Goal: Task Accomplishment & Management: Complete application form

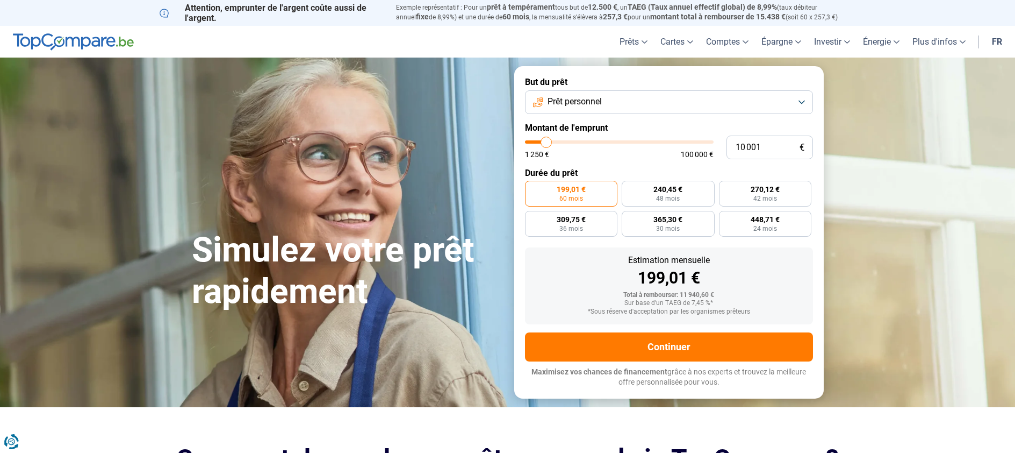
type input "10 250"
type input "10250"
type input "10 500"
type input "10500"
type input "11 000"
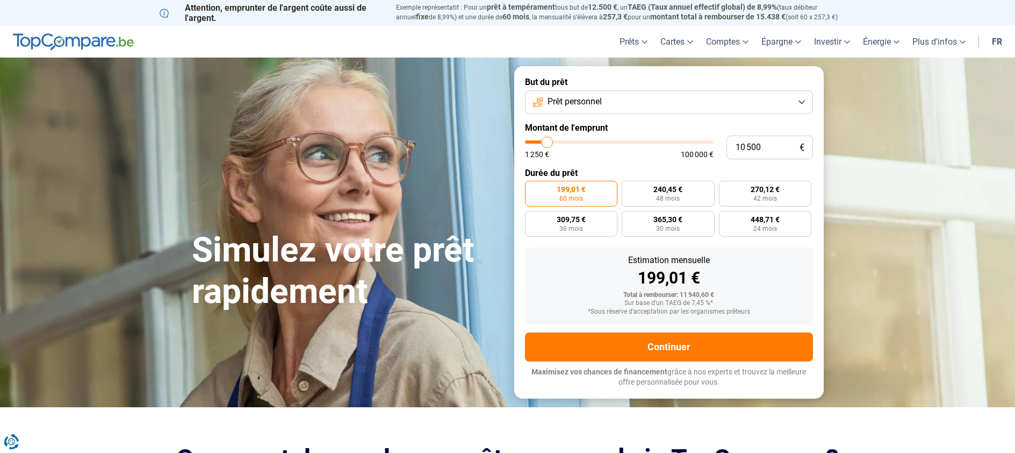
type input "11000"
type input "11 250"
type input "11250"
type input "11 500"
type input "11500"
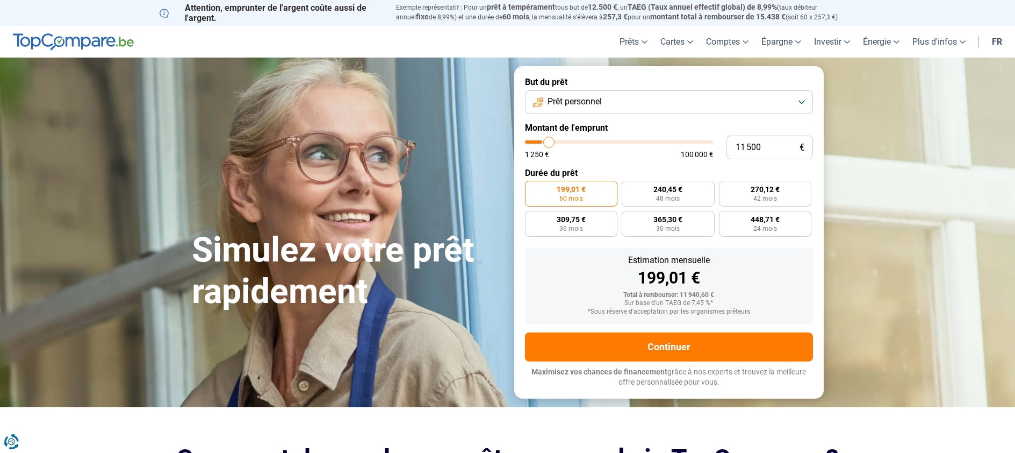
type input "12 000"
type input "12000"
type input "12 500"
type input "12500"
type input "13 000"
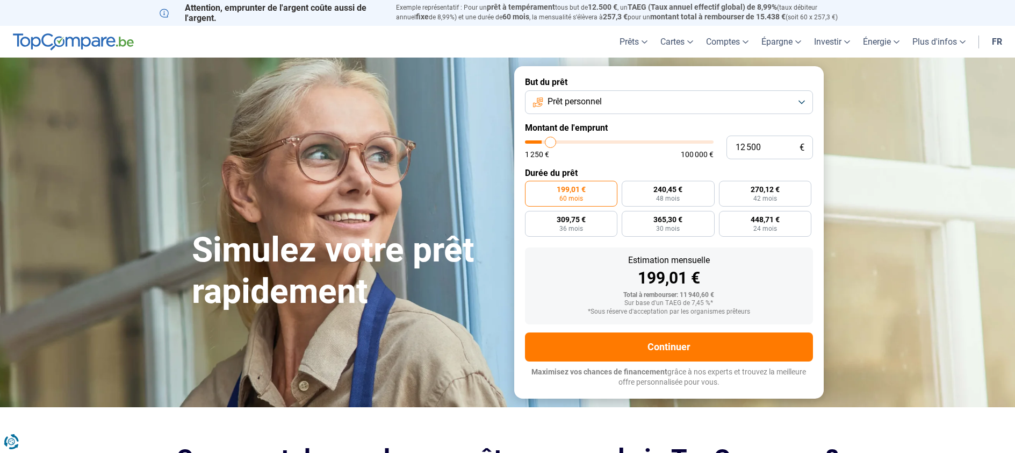
type input "13000"
type input "13 250"
type input "13250"
type input "13 750"
type input "13750"
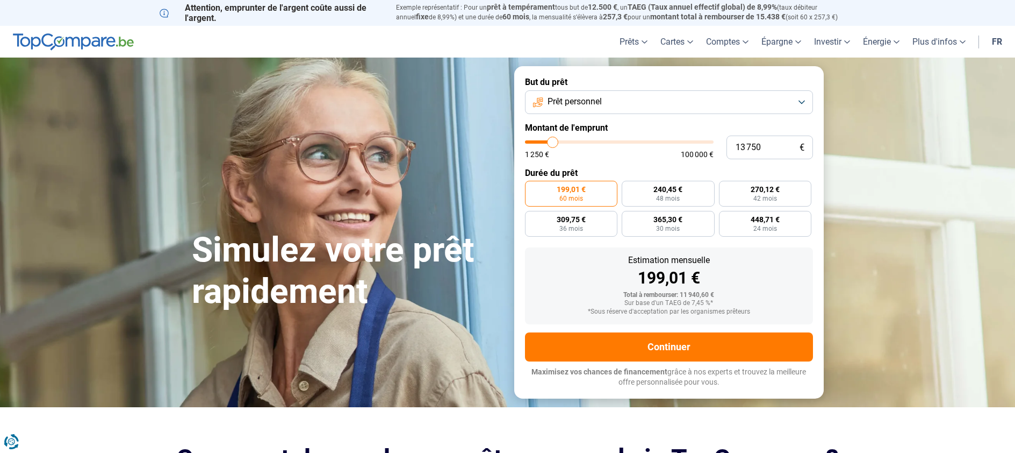
type input "14 500"
type input "14500"
type input "14 750"
type input "14750"
type input "15 000"
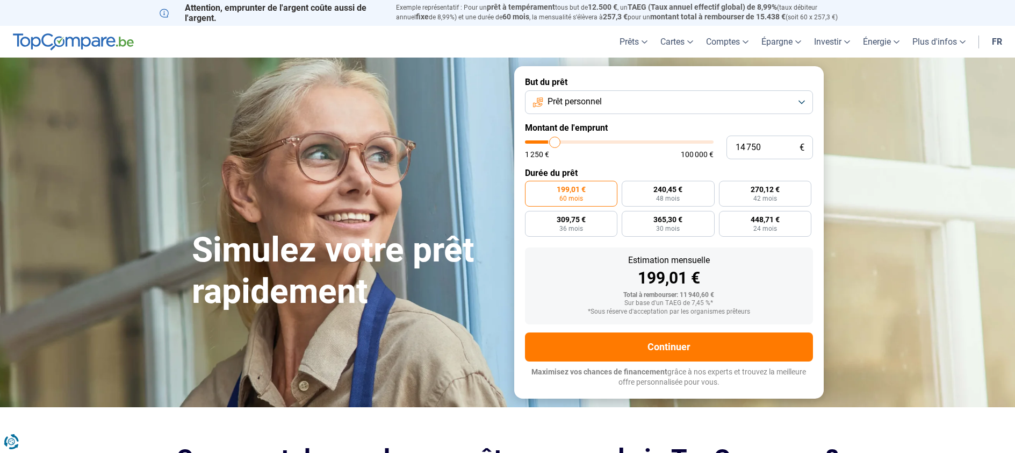
type input "15000"
type input "15 250"
type input "15250"
type input "15 750"
type input "15750"
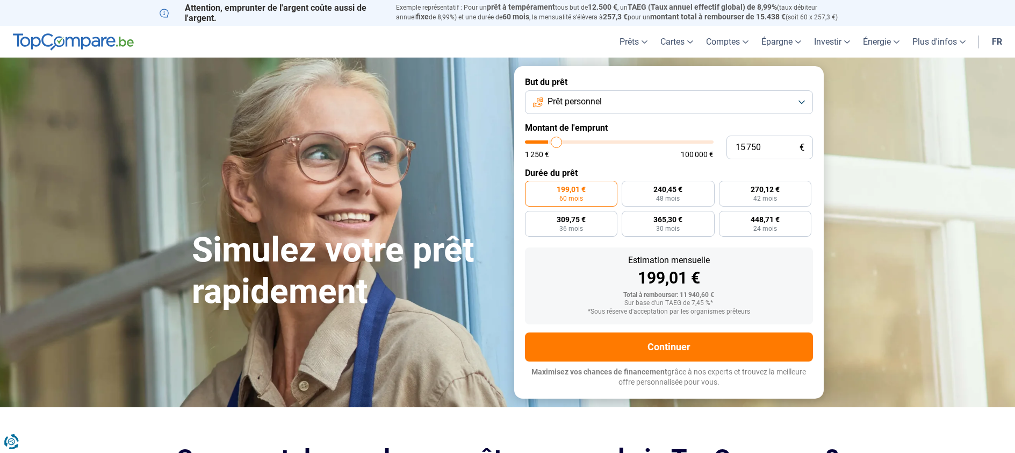
type input "16 750"
type input "16750"
type input "17 500"
type input "17500"
type input "17 750"
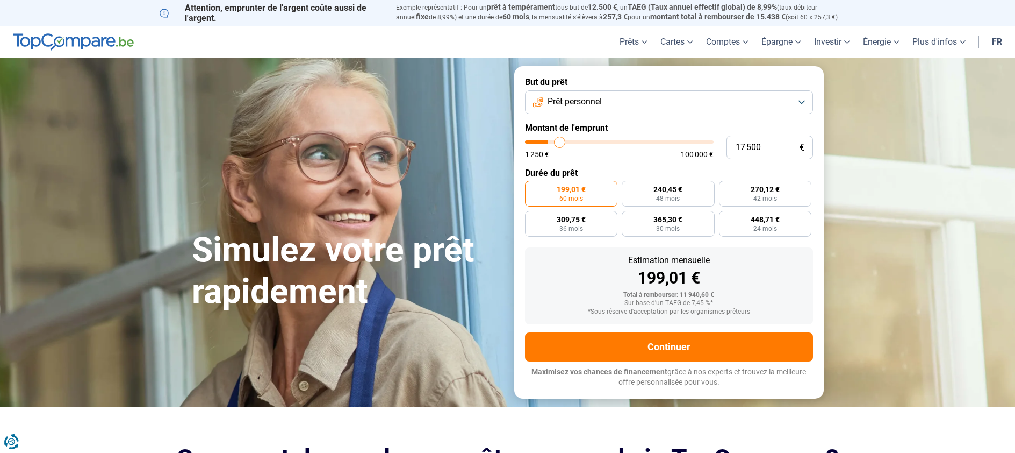
type input "17750"
type input "18 250"
type input "18250"
type input "18 500"
type input "18500"
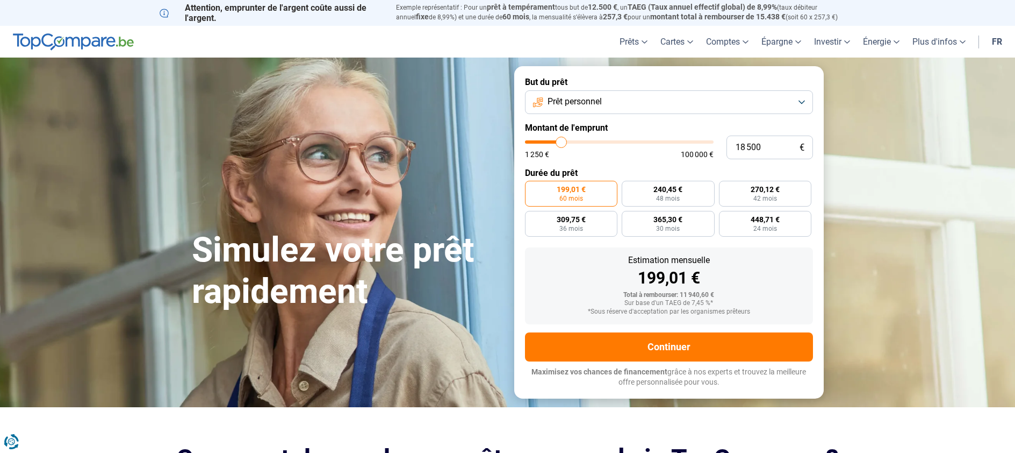
type input "19 000"
type input "19000"
type input "19 250"
type input "19250"
type input "19 500"
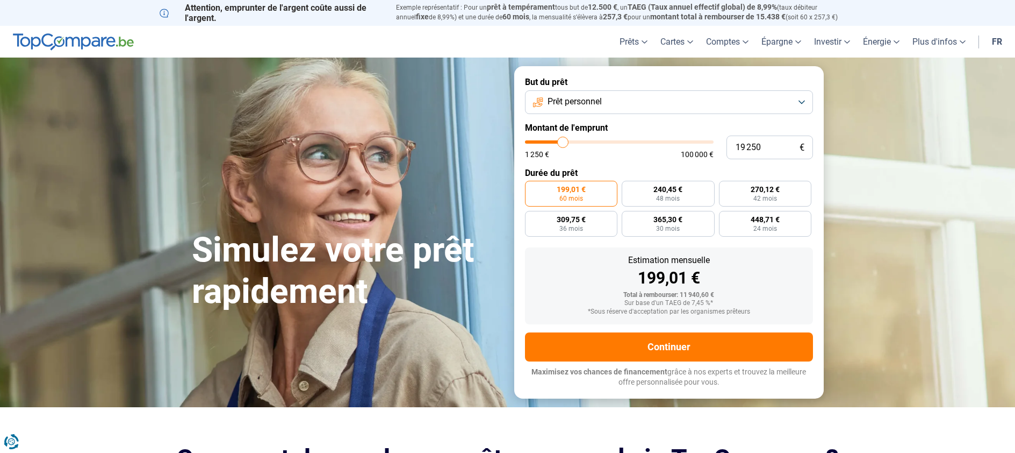
type input "19500"
type input "19 750"
type input "19750"
type input "20 250"
type input "20250"
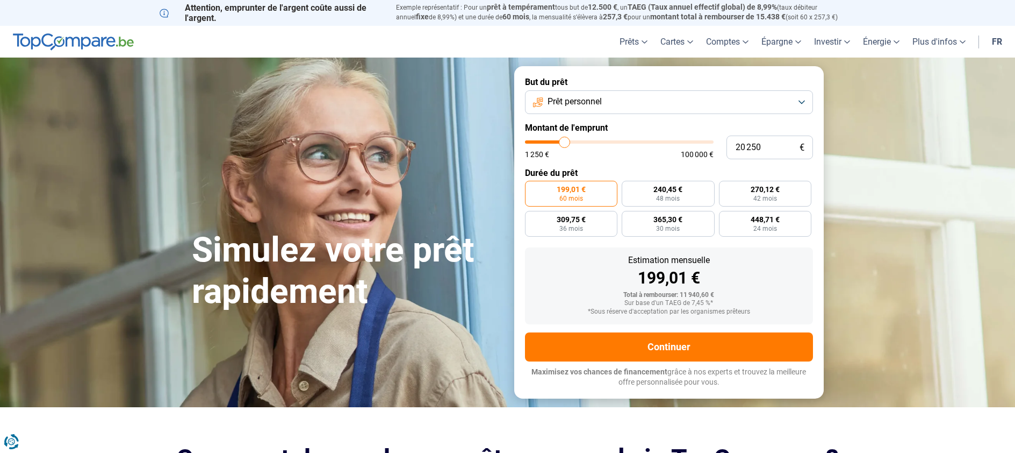
type input "20 500"
type input "20500"
type input "20 750"
type input "20750"
type input "21 000"
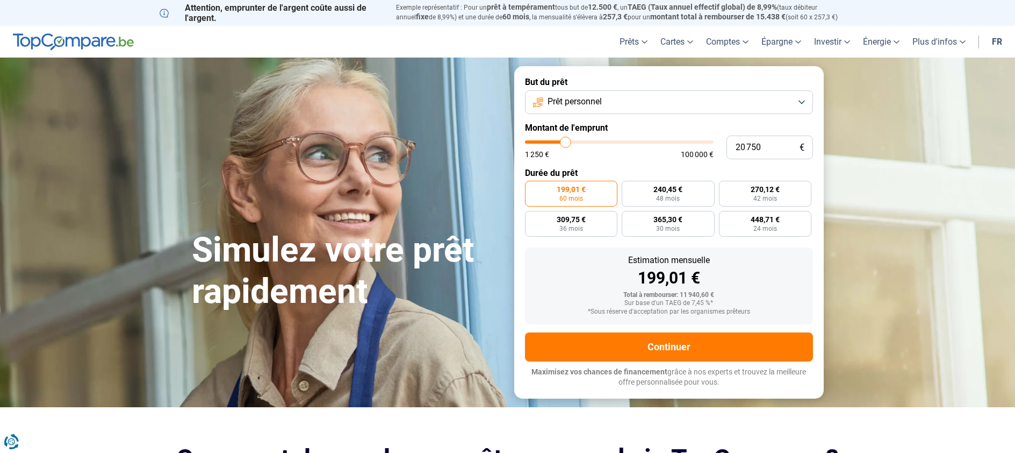
type input "21000"
type input "21 250"
type input "21250"
type input "21 500"
type input "21500"
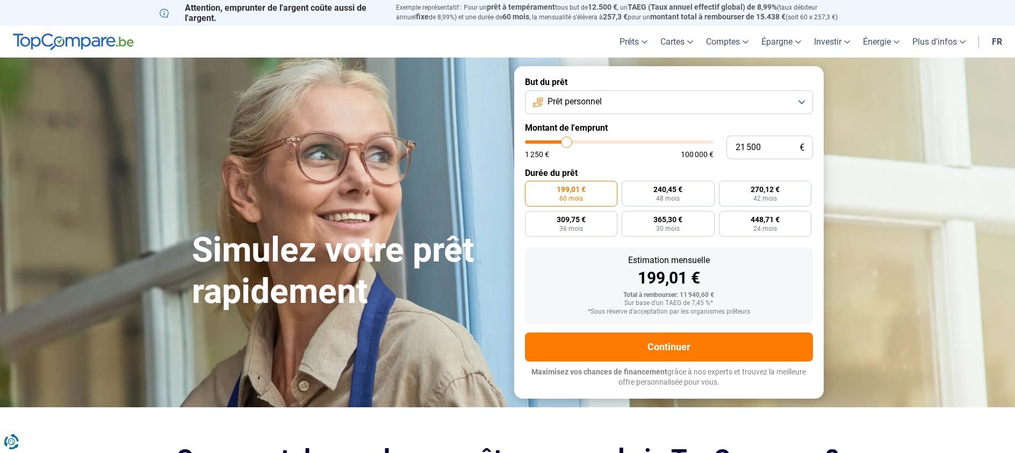
type input "21 750"
type input "21750"
type input "22 000"
type input "22000"
type input "22 250"
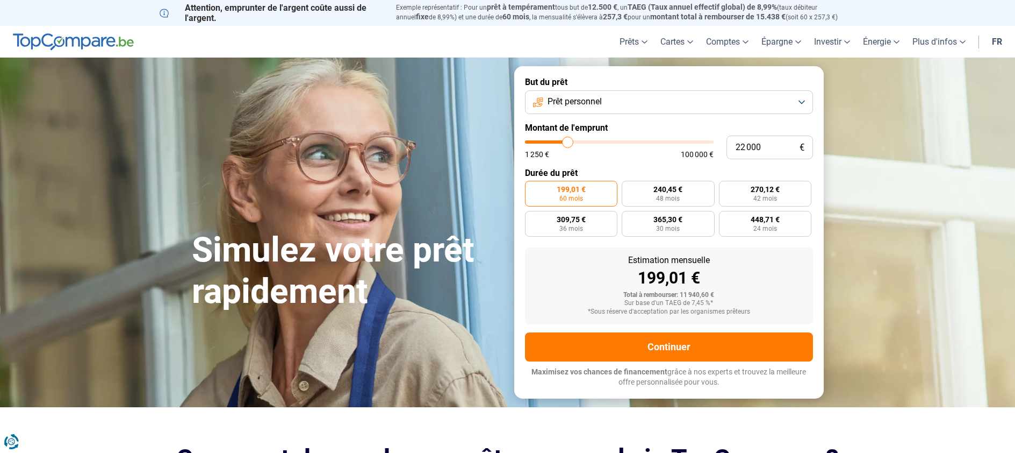
type input "22250"
type input "22 500"
type input "22500"
type input "22 750"
type input "22750"
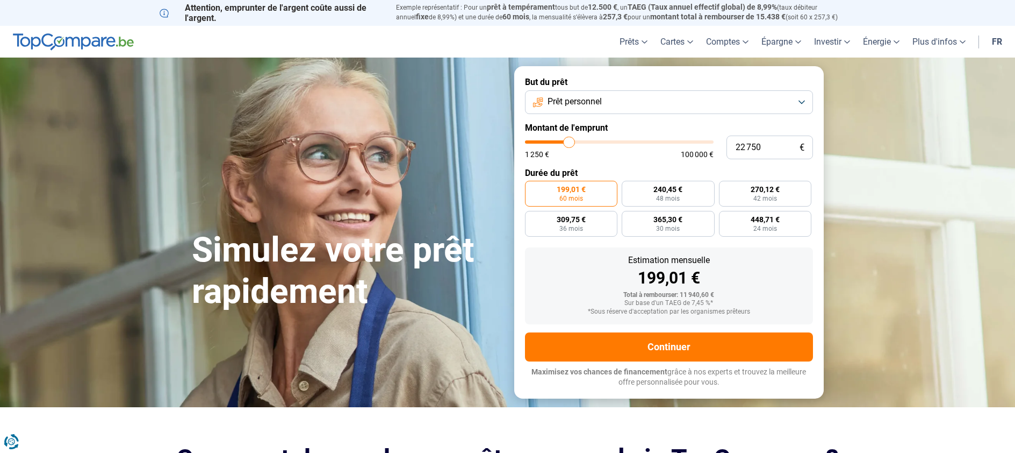
type input "23 000"
type input "23000"
type input "23 250"
type input "23250"
type input "23 500"
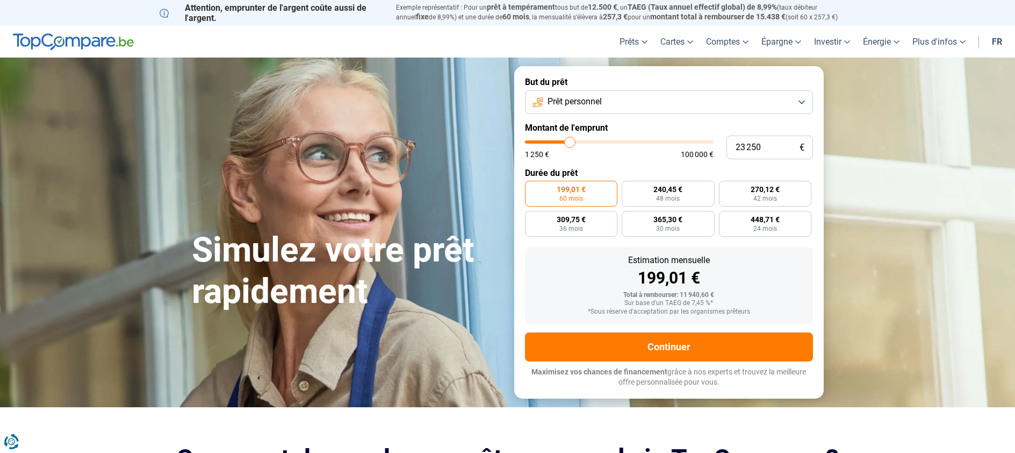
type input "23500"
type input "24 000"
type input "24000"
type input "24 250"
type input "24250"
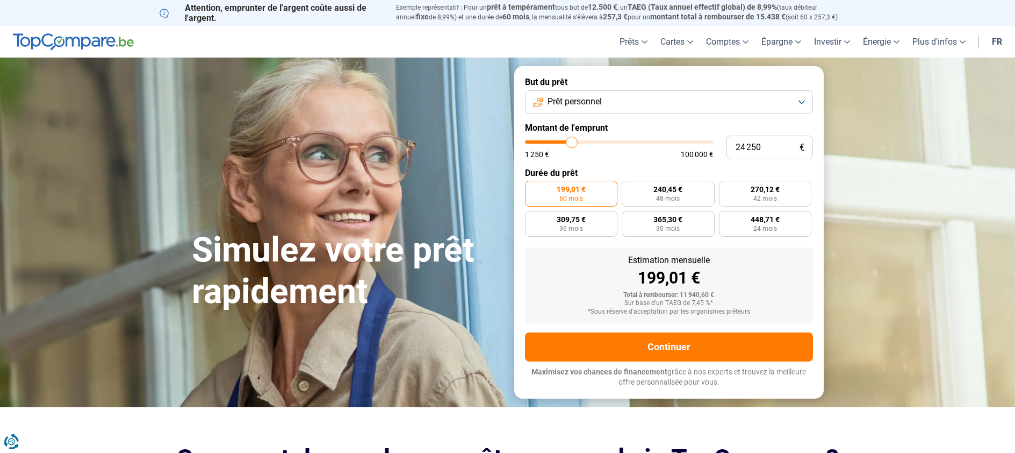
type input "24 500"
type input "24500"
type input "24 250"
type input "24250"
type input "24 000"
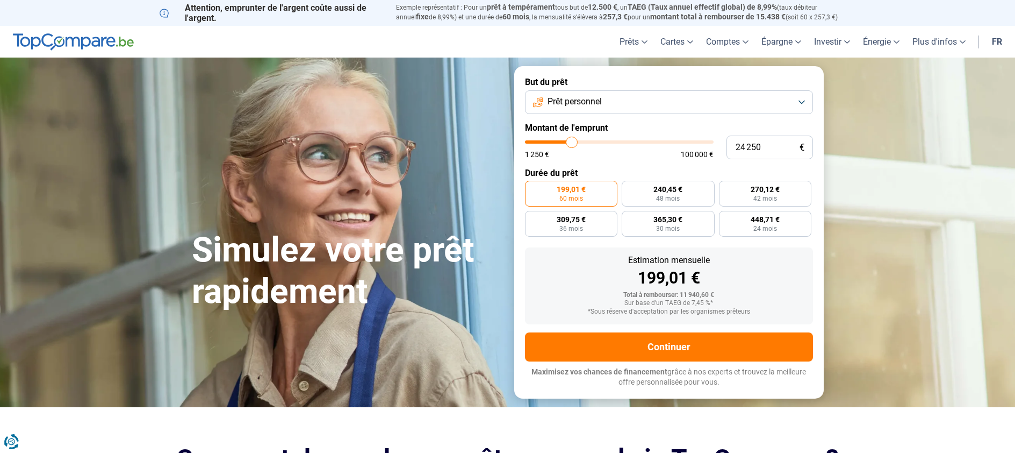
type input "24000"
type input "23 500"
type input "23500"
type input "23 250"
type input "23250"
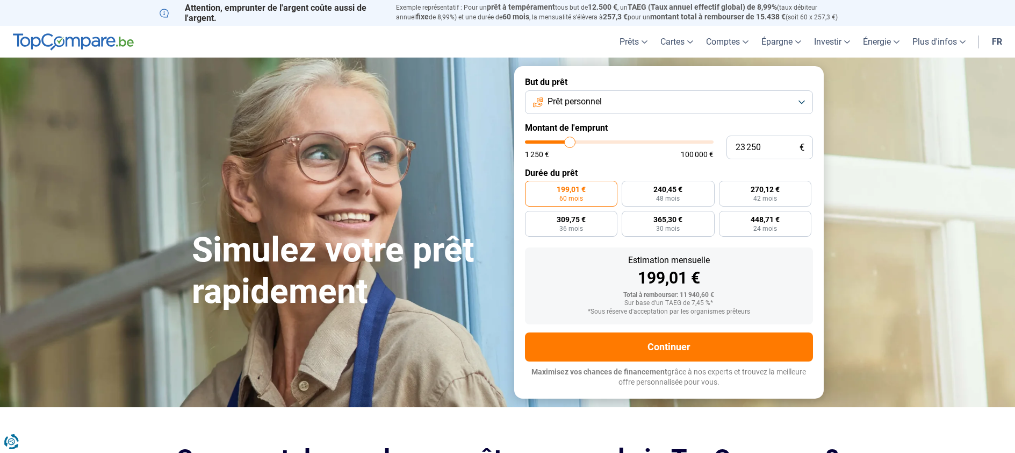
type input "23 000"
type input "23000"
type input "22 750"
type input "22750"
type input "22 500"
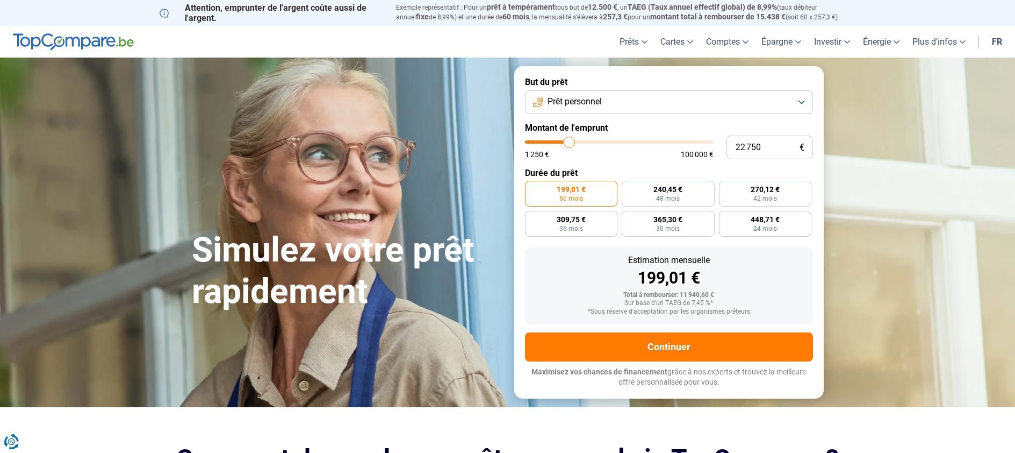
type input "22500"
type input "22 250"
type input "22250"
type input "21 750"
type input "21750"
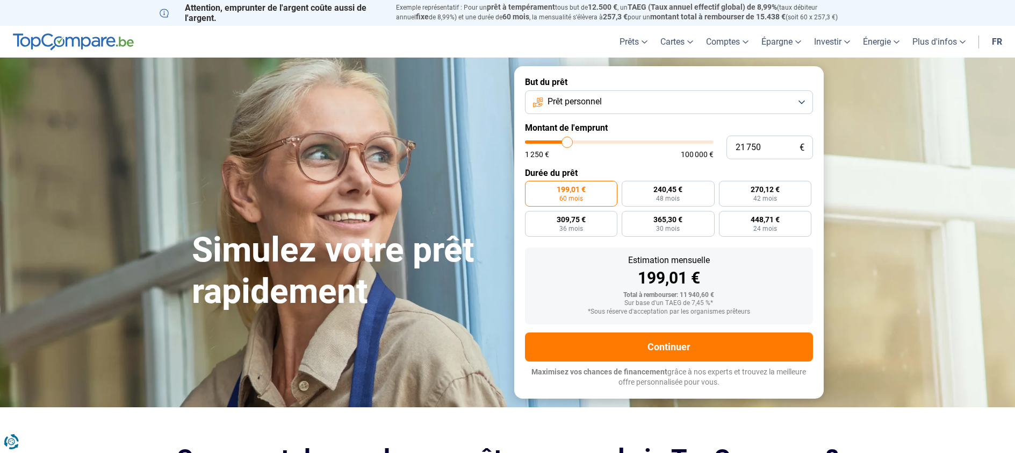
type input "21 000"
type input "21000"
type input "20 750"
type input "20750"
type input "20 250"
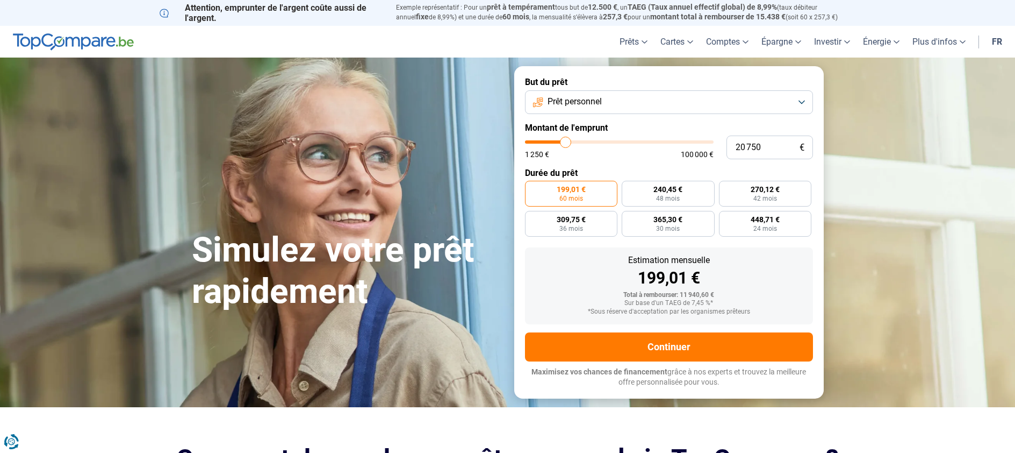
type input "20250"
type input "20 000"
type input "20000"
type input "19 750"
type input "19750"
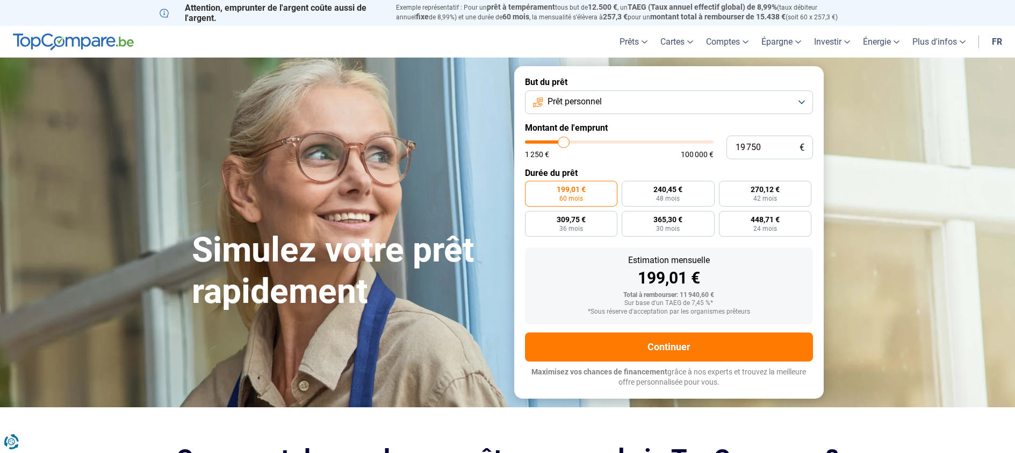
type input "19 500"
type input "19500"
type input "19 250"
type input "19250"
type input "18 750"
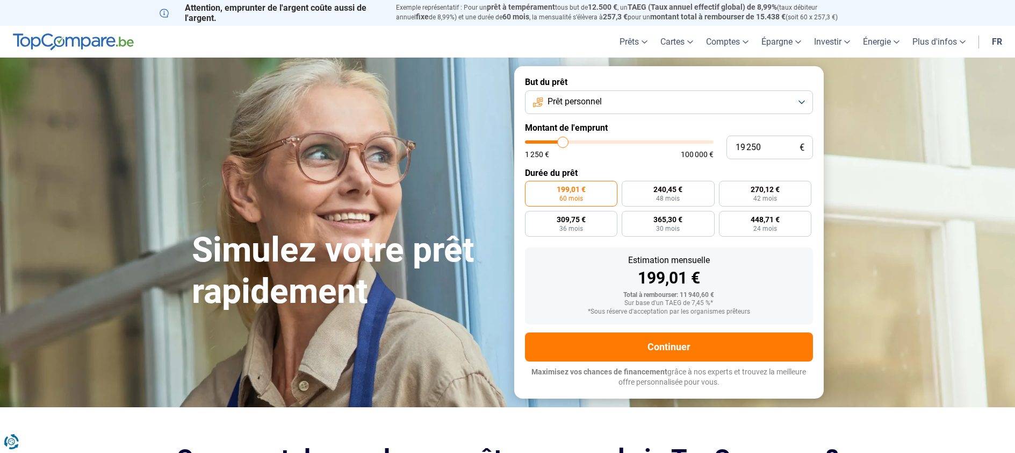
type input "18750"
type input "18 500"
type input "18500"
type input "18 250"
type input "18250"
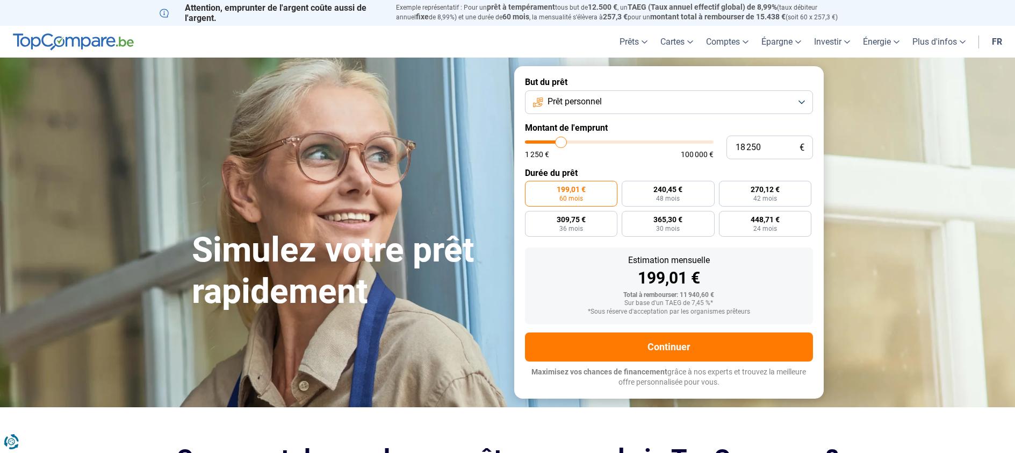
type input "18 000"
type input "18000"
type input "17 750"
type input "17750"
type input "18 000"
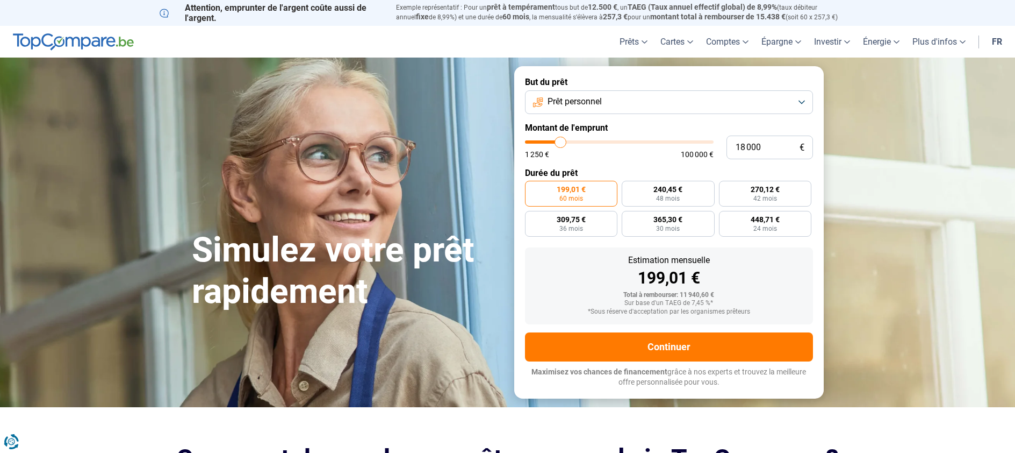
drag, startPoint x: 551, startPoint y: 166, endPoint x: 564, endPoint y: 167, distance: 12.9
type input "18000"
click at [564, 144] on input "range" at bounding box center [619, 141] width 189 height 3
radio input "false"
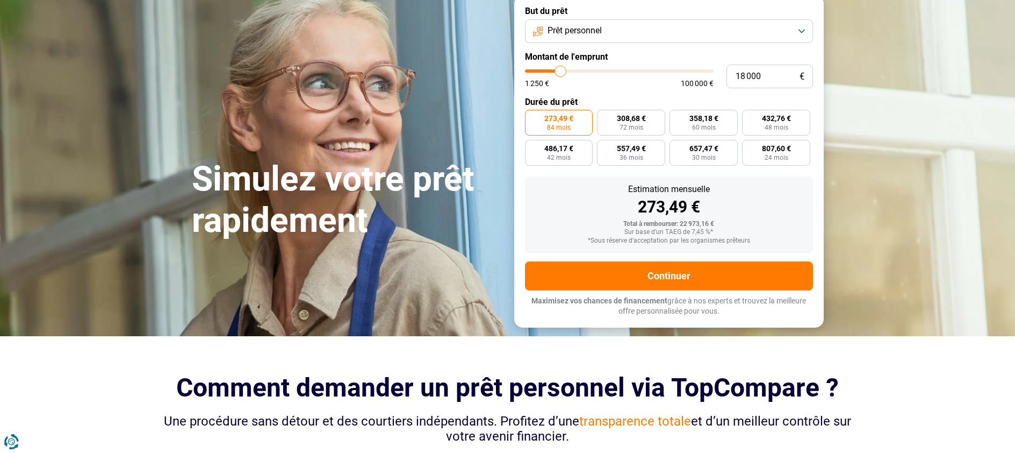
scroll to position [78, 0]
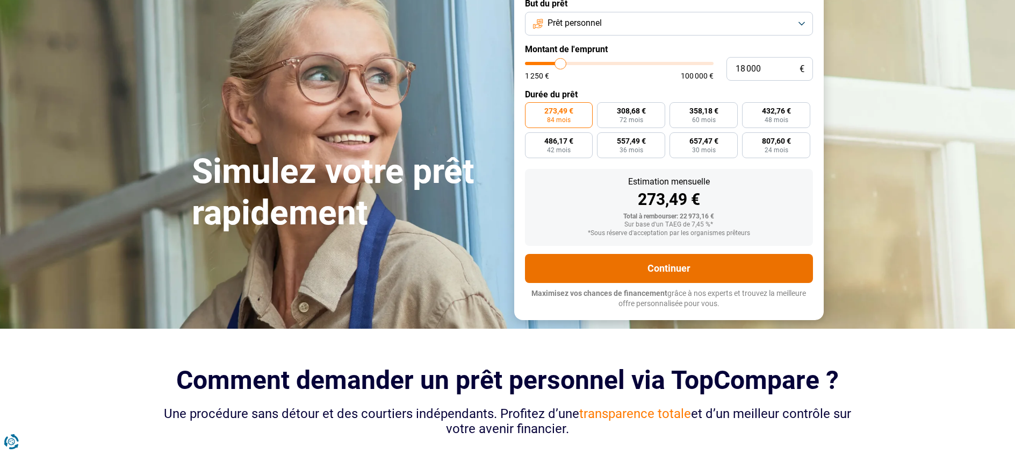
click at [677, 283] on button "Continuer" at bounding box center [669, 268] width 288 height 29
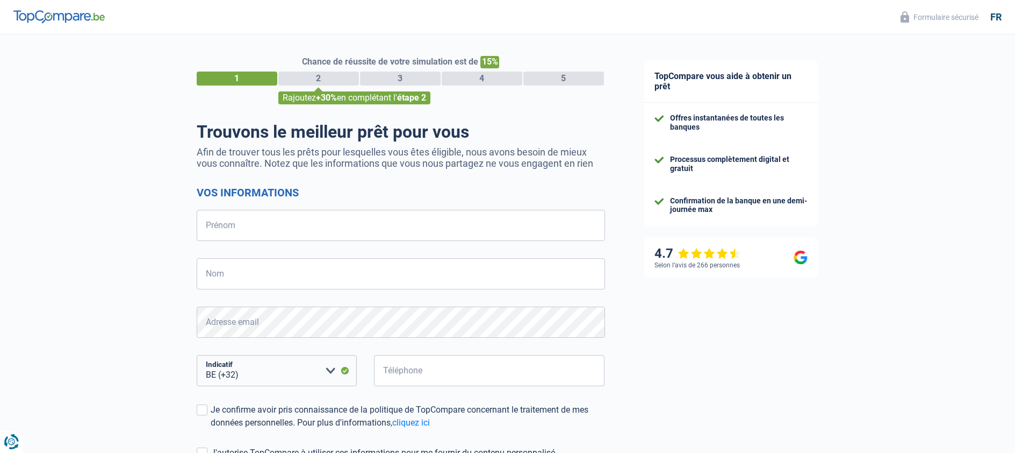
select select "32"
